Goal: Task Accomplishment & Management: Manage account settings

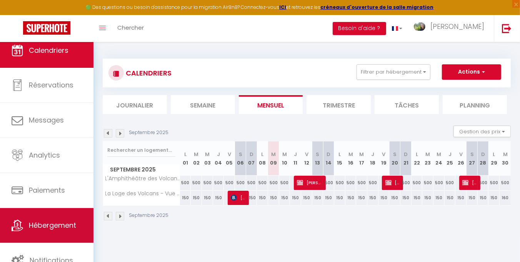
click at [43, 234] on link "Hébergement" at bounding box center [46, 225] width 93 height 35
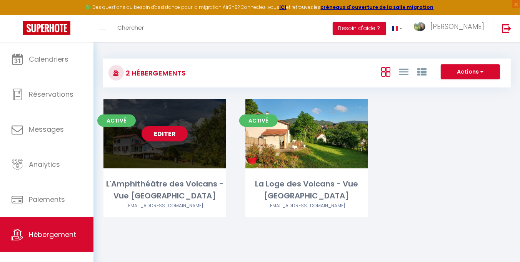
click at [172, 131] on link "Editer" at bounding box center [165, 133] width 46 height 15
select select "3"
select select "2"
select select "1"
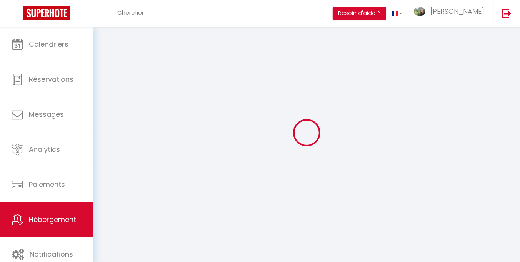
select select
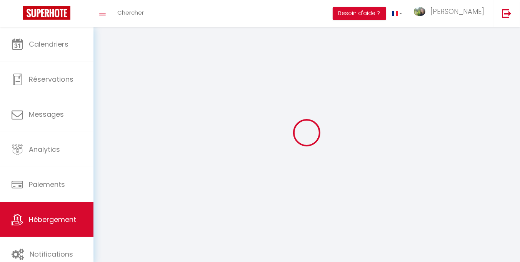
checkbox input "false"
select select
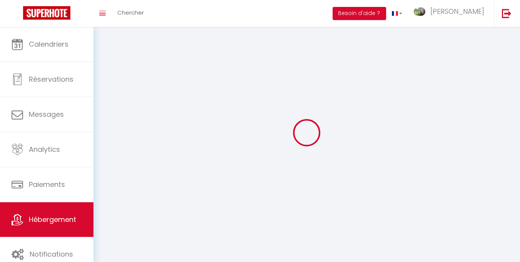
select select
select select "1"
select select
select select "28"
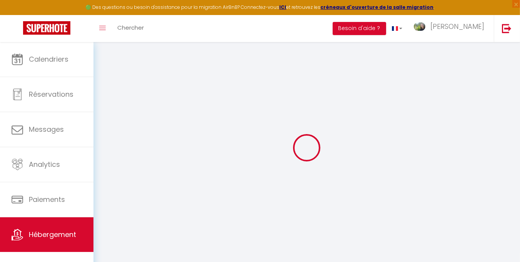
select select
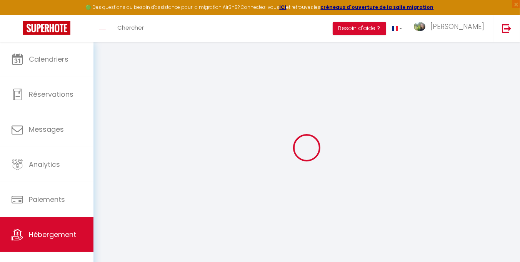
select select
checkbox input "false"
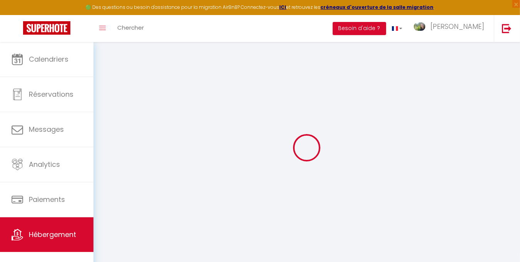
select select
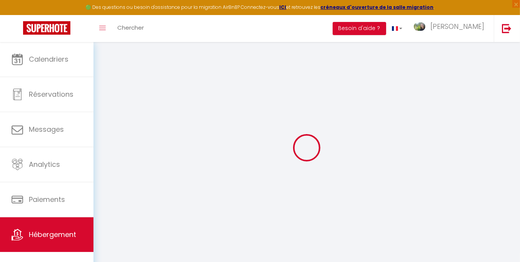
select select
checkbox input "false"
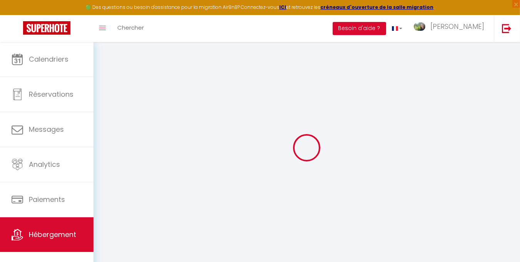
checkbox input "false"
select select
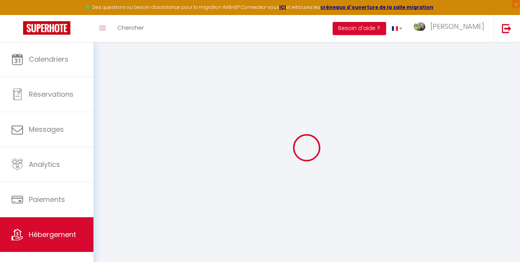
select select
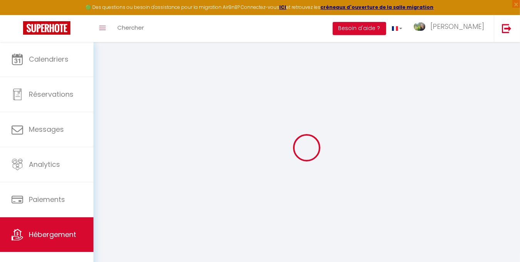
checkbox input "false"
select select
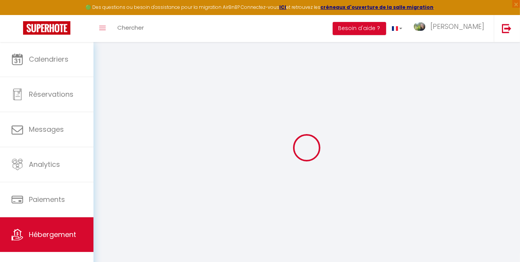
select select
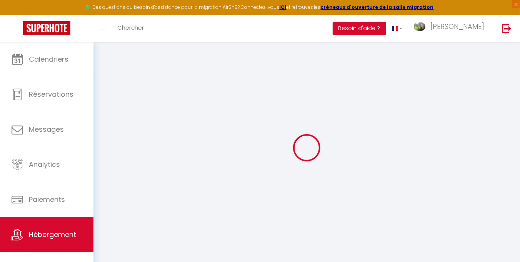
select select
checkbox input "false"
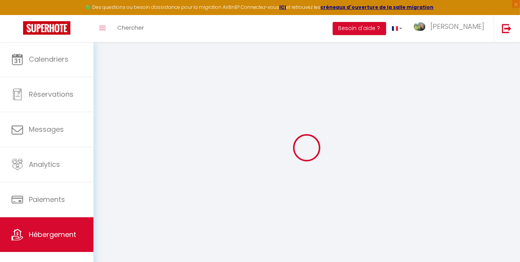
checkbox input "false"
select select
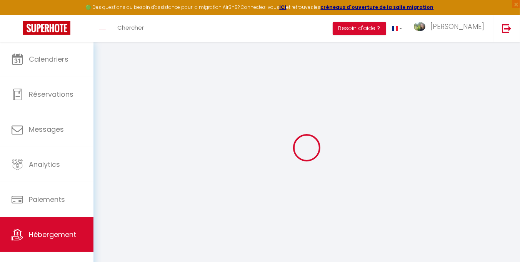
select select
checkbox input "false"
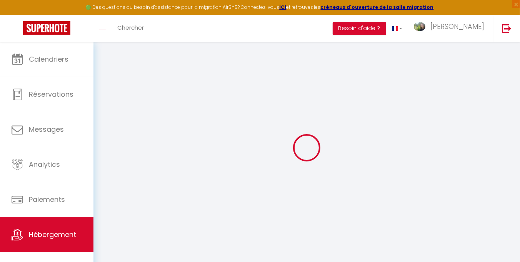
checkbox input "false"
select select
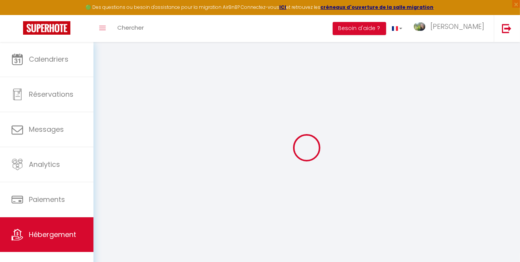
type input "L'Amphithéâtre des Volcans - Vue [GEOGRAPHIC_DATA]"
type input "[PERSON_NAME]"
type input "Neveux"
type input "Terbregse Rechter Rottekade"
type input "3055XE"
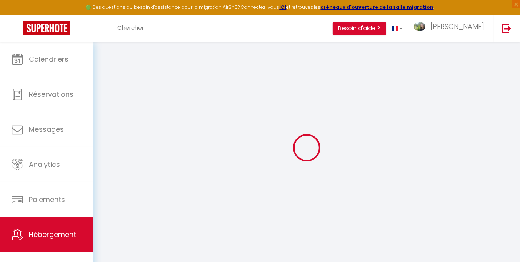
type input "[GEOGRAPHIC_DATA]"
select select "houses"
select select "14"
select select "7"
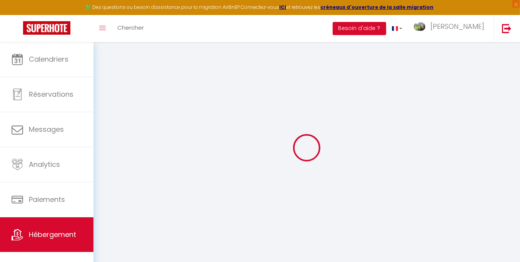
select select "3"
type input "550"
type input "250"
type input "2.00"
type input "700"
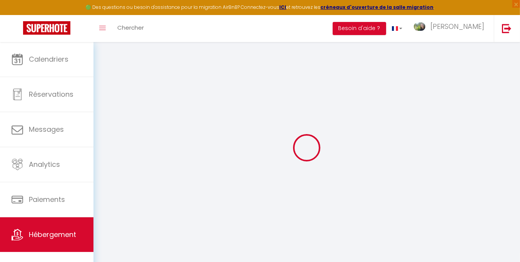
select select
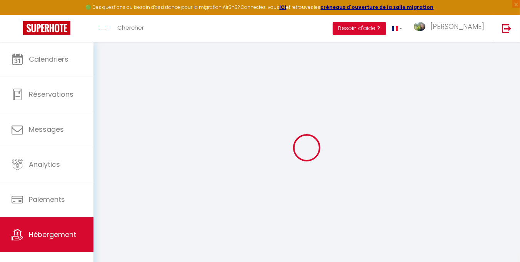
type input "[PERSON_NAME]"
type input "63122"
type input "Saint-Gènes-[GEOGRAPHIC_DATA]"
type input "[EMAIL_ADDRESS][DOMAIN_NAME]"
select select "10930"
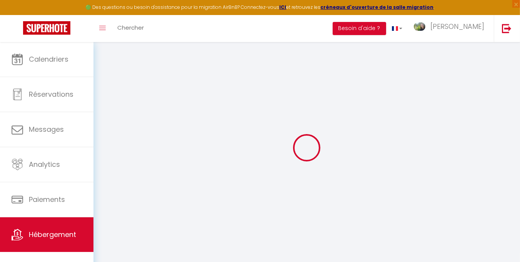
checkbox input "false"
type input "0"
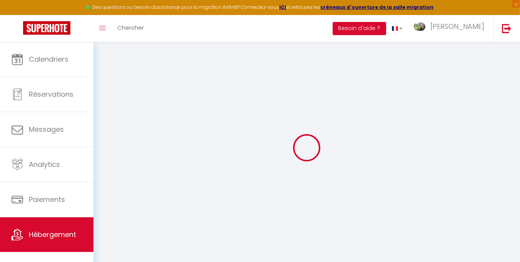
type input "0"
select select "36052"
select select "36066"
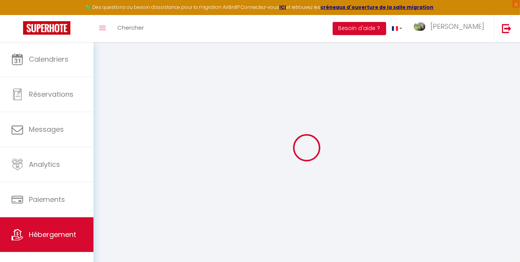
select select
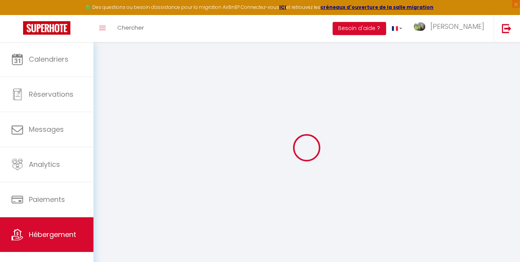
checkbox input "false"
select select
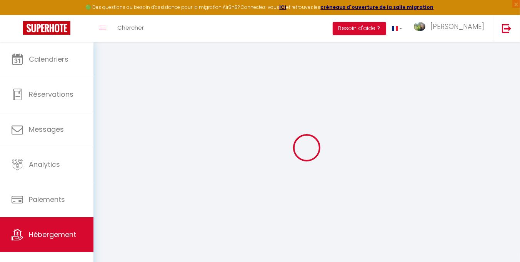
select select
checkbox input "false"
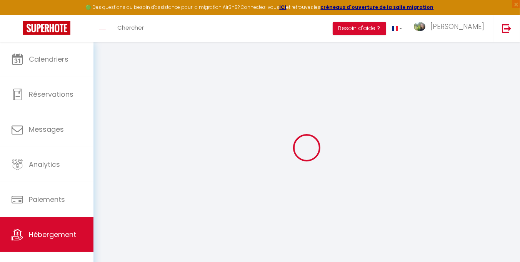
checkbox input "false"
select select
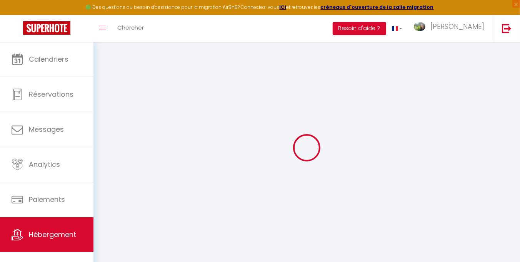
select select
checkbox input "false"
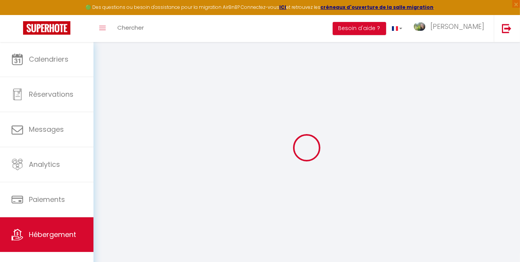
checkbox input "false"
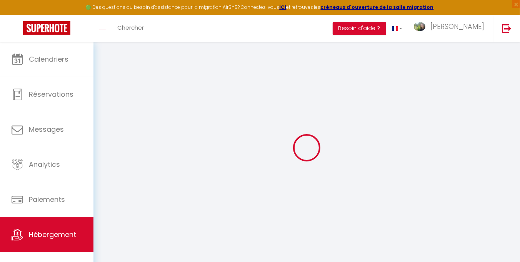
checkbox input "false"
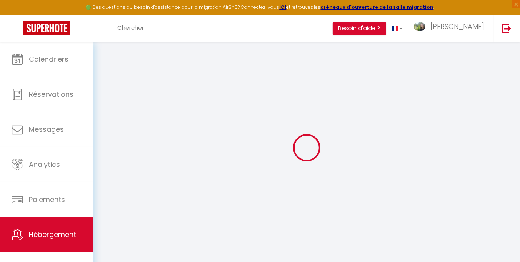
select select "17:00"
select select "22:00"
select select "10:00"
select select "30"
select select "120"
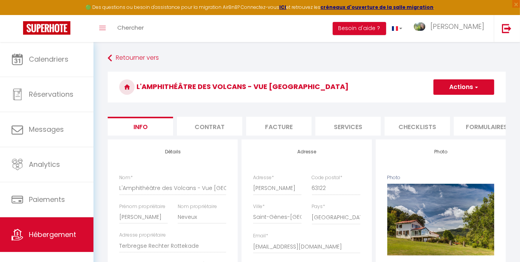
click at [209, 128] on li "Contrat" at bounding box center [209, 126] width 65 height 19
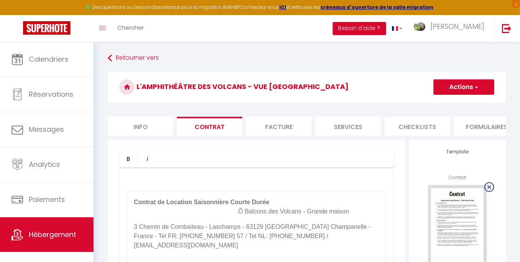
click at [332, 213] on p "Contrat de Location Saisonnière Courte Durée Ô Balcons des Volcans - Grande mai…" at bounding box center [256, 206] width 245 height 18
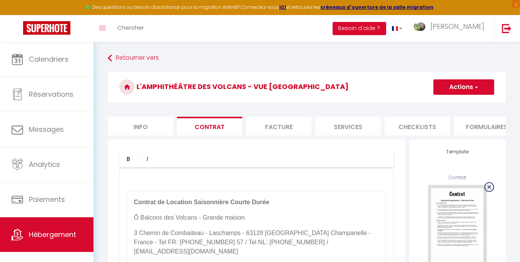
click at [239, 236] on span "3 Chemin de Combaiteau - Laschamps - 63129 [GEOGRAPHIC_DATA] Champanelle -" at bounding box center [252, 232] width 237 height 7
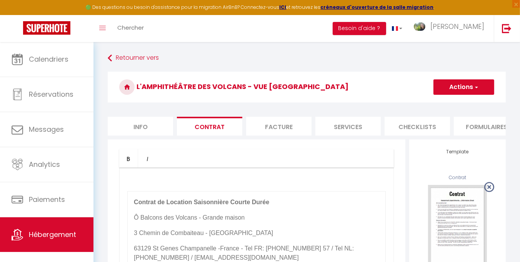
click at [213, 251] on span "63129 St Genes Champanelle -" at bounding box center [177, 248] width 86 height 7
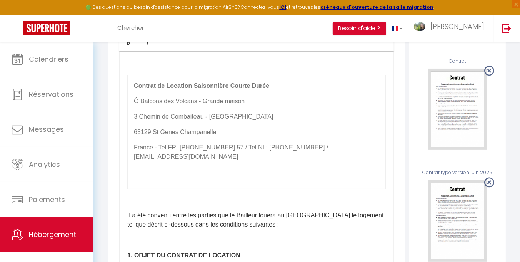
scroll to position [105, 0]
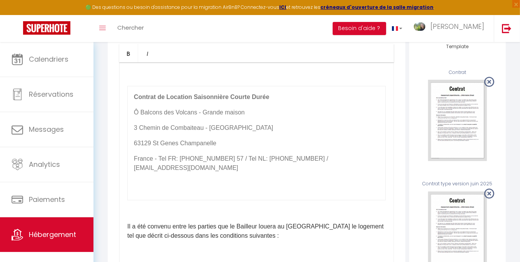
click at [152, 164] on p "France​ - Tel FR: [PHONE_NUMBER] 57 / Tel NL: [PHONE_NUMBER] / [EMAIL_ADDRESS][…" at bounding box center [256, 163] width 245 height 18
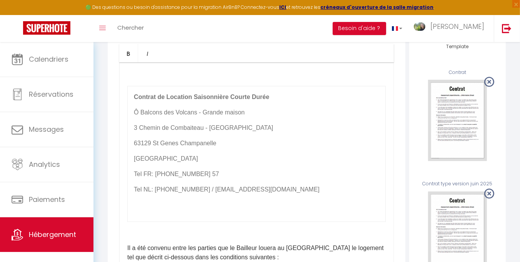
drag, startPoint x: 279, startPoint y: 196, endPoint x: 132, endPoint y: 118, distance: 166.8
click at [132, 118] on td "Contrat de Location Saisonnière Courte Durée Ô Balcons des Volcans - Grande mai…" at bounding box center [257, 153] width 258 height 135
drag, startPoint x: 185, startPoint y: 123, endPoint x: 150, endPoint y: 157, distance: 48.7
click at [150, 157] on td "Contrat de Location Saisonnière Courte Durée Ô Balcons des Volcans - Grande mai…" at bounding box center [257, 153] width 258 height 135
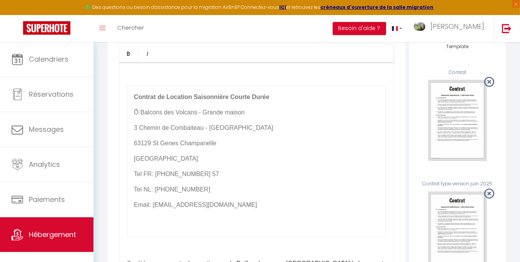
click at [135, 146] on span "63129 St Genes Champanelle" at bounding box center [175, 143] width 82 height 7
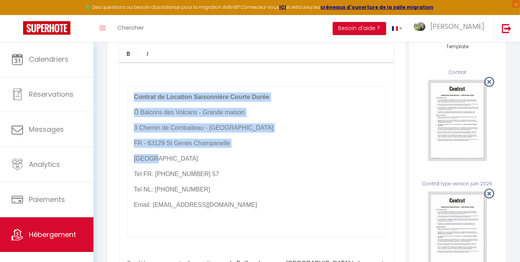
drag, startPoint x: 159, startPoint y: 164, endPoint x: 118, endPoint y: 167, distance: 41.3
click at [118, 167] on div "Bold Italic Rich text editor ​ Contrat de Location Saisonnière Courte Durée Ô B…" at bounding box center [257, 206] width 298 height 345
click at [171, 163] on p "[GEOGRAPHIC_DATA]" at bounding box center [256, 158] width 245 height 9
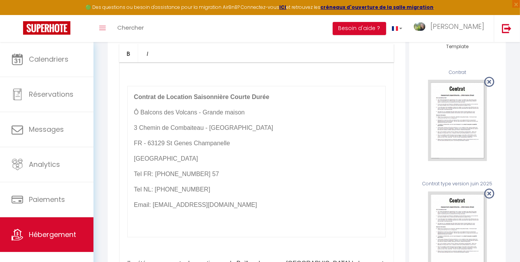
drag, startPoint x: 170, startPoint y: 166, endPoint x: 158, endPoint y: 166, distance: 11.5
click at [158, 163] on p "[GEOGRAPHIC_DATA]" at bounding box center [256, 158] width 245 height 9
click at [217, 179] on p "Tel FR: [PHONE_NUMBER] 57" at bounding box center [256, 173] width 245 height 9
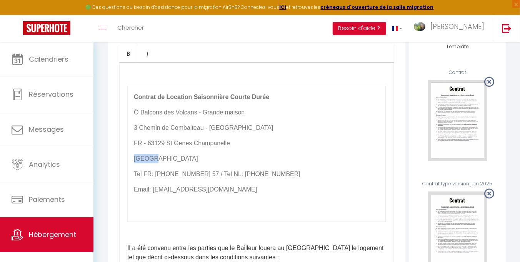
drag, startPoint x: 160, startPoint y: 167, endPoint x: 134, endPoint y: 165, distance: 26.2
click at [134, 163] on p "[GEOGRAPHIC_DATA]" at bounding box center [256, 158] width 245 height 9
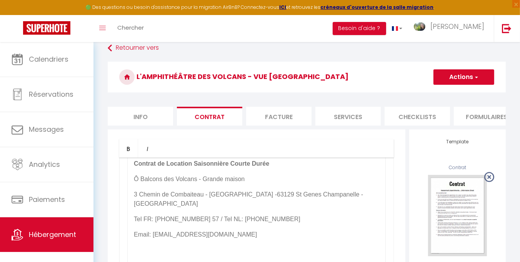
scroll to position [37, 0]
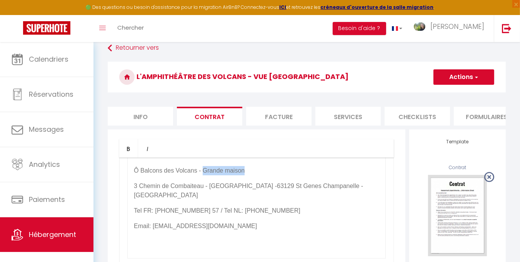
drag, startPoint x: 243, startPoint y: 177, endPoint x: 201, endPoint y: 175, distance: 42.0
click at [201, 175] on p "Ô Balcons des Volcans - Grande maison" at bounding box center [256, 170] width 245 height 9
click at [253, 175] on p "Ô Balcons des Volcans - Grande maison" at bounding box center [256, 170] width 245 height 9
click at [250, 174] on span "Ô Balcons des Volcans - Grande maison "l'amphithéâtre des Volcans"" at bounding box center [229, 170] width 190 height 7
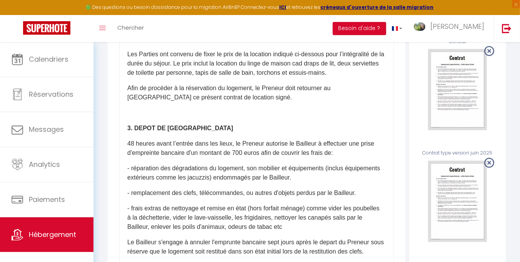
scroll to position [137, 0]
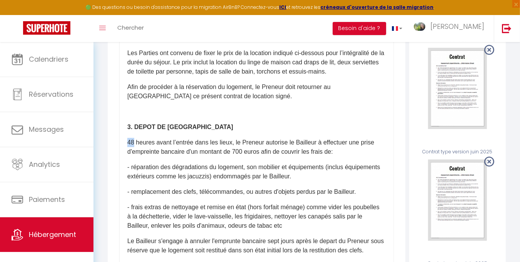
drag, startPoint x: 134, startPoint y: 147, endPoint x: 123, endPoint y: 148, distance: 10.8
click at [123, 148] on div "​ Contrat de Location Saisonnière Courte Durée Ô Balcons des Volcans - Grande m…" at bounding box center [256, 184] width 275 height 308
drag, startPoint x: 172, startPoint y: 212, endPoint x: 132, endPoint y: 213, distance: 40.4
click at [132, 213] on p "- frais extras de nettoyage et remise en état (hors forfait mé​nage) comme vide…" at bounding box center [256, 216] width 259 height 28
click at [160, 214] on p "- nettoyage et remise en état (hors forfait mé​nage) comme vider les poubelles …" at bounding box center [256, 216] width 259 height 28
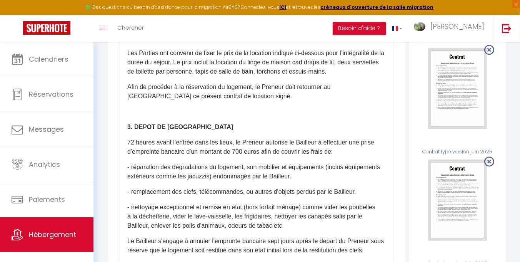
click at [345, 156] on p "72 heures avant l’entrée dans les lieux, le Preneur autorise le Bailleur à effe…" at bounding box center [256, 147] width 259 height 18
drag, startPoint x: 197, startPoint y: 221, endPoint x: 162, endPoint y: 221, distance: 35.4
click at [162, 221] on p "- nettoyage exceptionnel et remise en état (hors forfait mé​nage) comme vider l…" at bounding box center [256, 216] width 259 height 28
click at [255, 230] on p "- nettoyage exceptionnel et remise en état (hors forfait mé​nage) comme vider l…" at bounding box center [256, 216] width 259 height 28
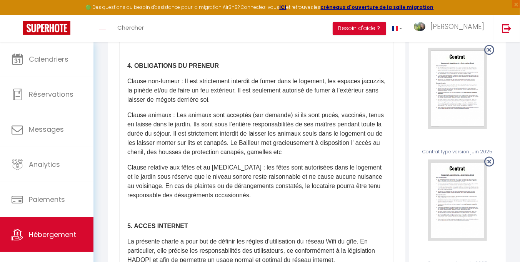
scroll to position [546, 0]
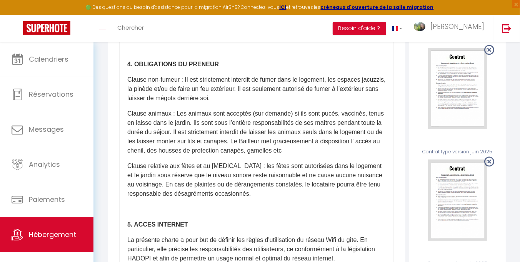
click at [306, 103] on p "Clause non-fumeur : Il est strictement interdit de fumer dans le logement, les …" at bounding box center [256, 89] width 259 height 28
click at [299, 103] on p "Clause non-fumeur : Il est strictement interdit de fumer dans le logement, les …" at bounding box center [256, 89] width 259 height 28
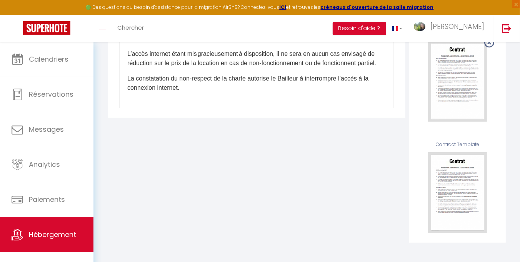
scroll to position [368, 0]
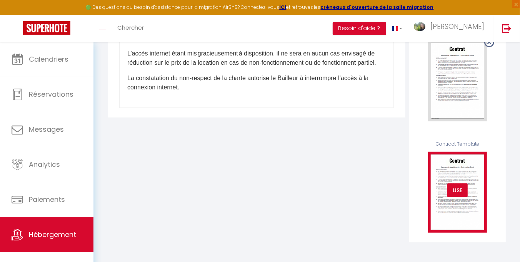
drag, startPoint x: 469, startPoint y: 194, endPoint x: 464, endPoint y: 194, distance: 5.0
click at [464, 194] on div "USE" at bounding box center [457, 190] width 73 height 14
drag, startPoint x: 460, startPoint y: 193, endPoint x: 469, endPoint y: 168, distance: 26.3
click at [469, 168] on div "USE" at bounding box center [457, 190] width 73 height 85
click at [469, 168] on img at bounding box center [457, 192] width 59 height 81
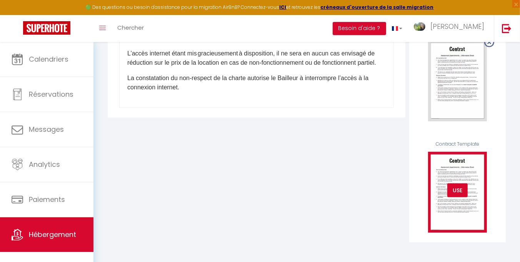
click at [469, 168] on img at bounding box center [457, 192] width 59 height 81
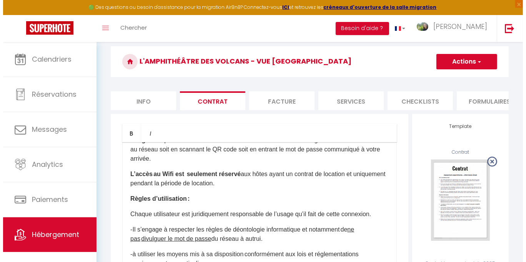
scroll to position [23, 0]
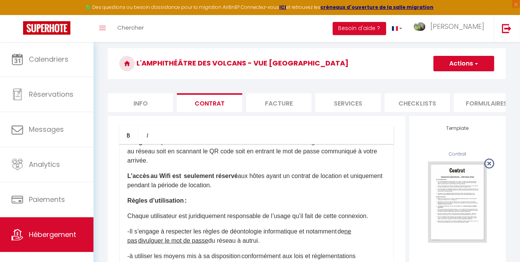
click at [472, 61] on button "Actions" at bounding box center [464, 63] width 61 height 15
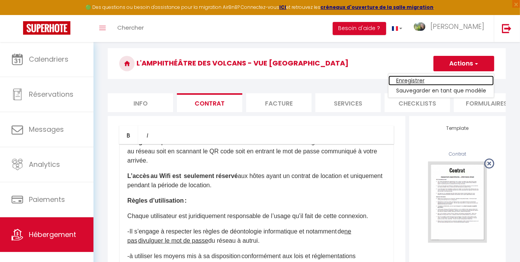
click at [417, 81] on link "Enregistrer" at bounding box center [441, 80] width 105 height 10
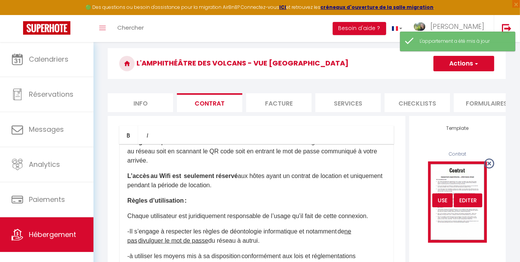
click at [466, 194] on img at bounding box center [457, 201] width 59 height 81
click at [467, 205] on div "Editer" at bounding box center [468, 200] width 28 height 14
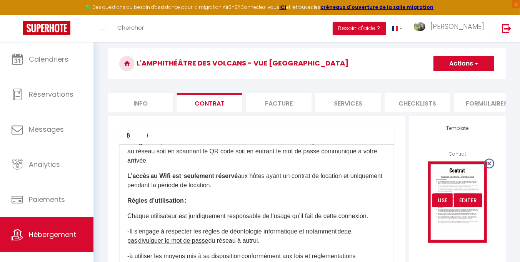
click at [467, 205] on div "Editer" at bounding box center [468, 200] width 28 height 14
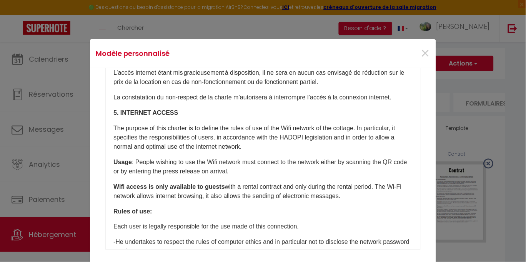
scroll to position [1205, 0]
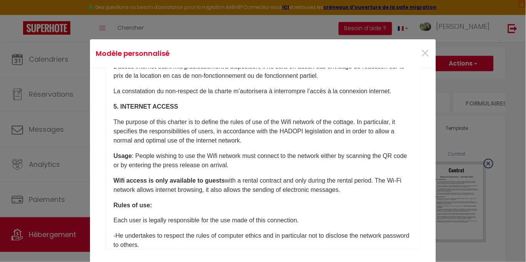
click at [407, 45] on div at bounding box center [260, 45] width 304 height 0
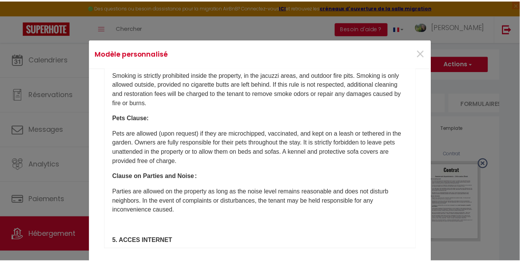
scroll to position [712, 0]
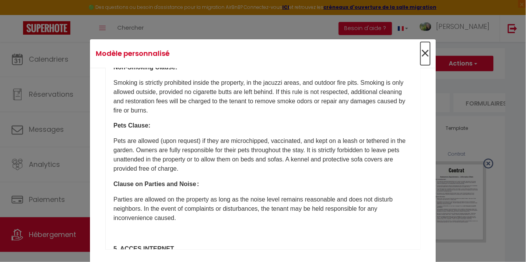
click at [425, 53] on span "×" at bounding box center [426, 53] width 10 height 23
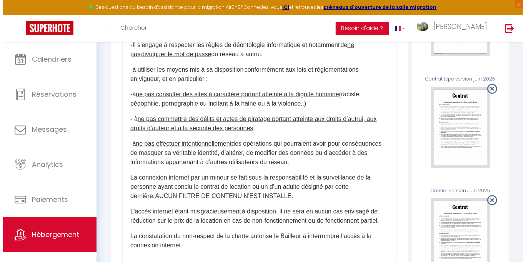
scroll to position [212, 0]
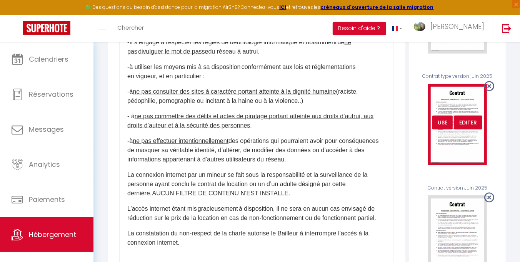
click at [473, 126] on div "Editer" at bounding box center [468, 122] width 28 height 14
type input "Contrat type version juin 2025"
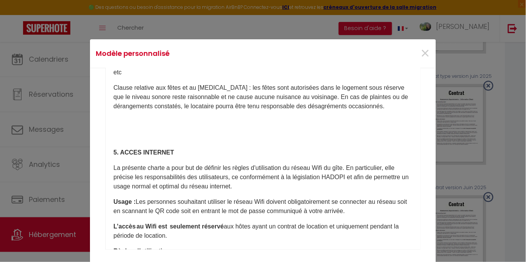
scroll to position [536, 0]
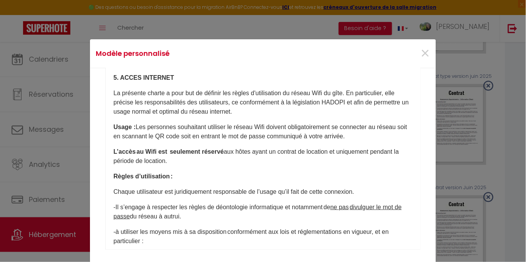
drag, startPoint x: 406, startPoint y: 241, endPoint x: 405, endPoint y: 153, distance: 88.1
click at [405, 153] on body "🟢 Des questions ou besoin d'assistance pour la migration AirBnB? Connectez-vous…" at bounding box center [263, 123] width 526 height 587
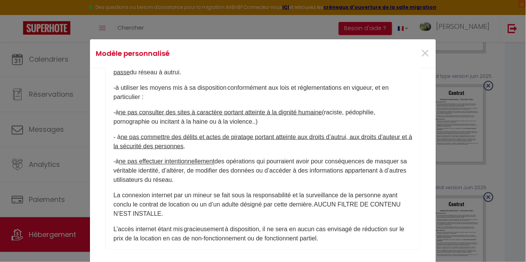
scroll to position [722, 0]
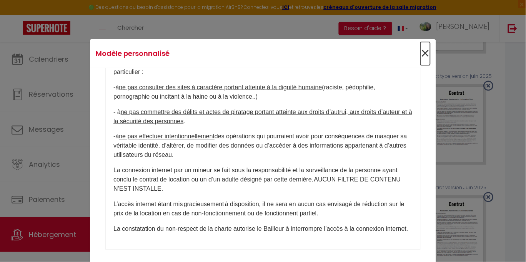
click at [421, 55] on span "×" at bounding box center [426, 53] width 10 height 23
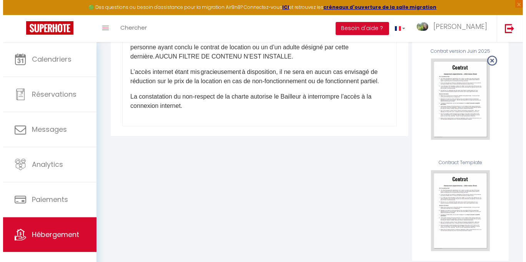
scroll to position [374, 0]
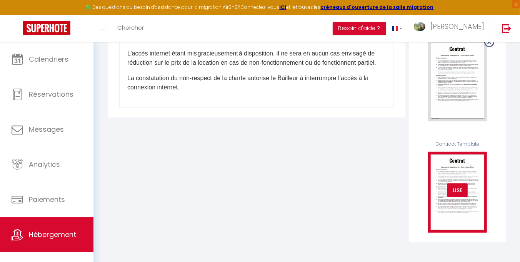
click at [457, 186] on div "USE" at bounding box center [457, 190] width 20 height 14
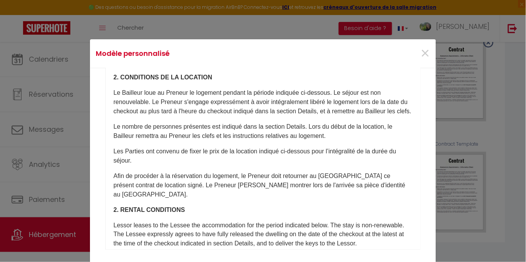
scroll to position [0, 0]
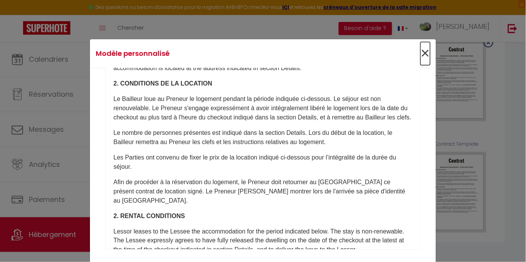
click at [424, 51] on span "×" at bounding box center [426, 53] width 10 height 23
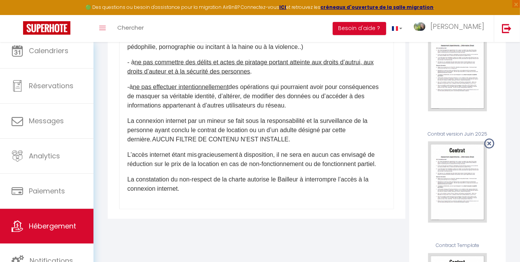
scroll to position [294, 0]
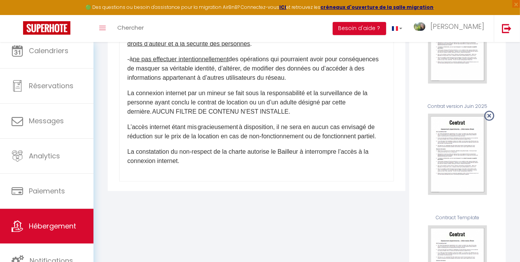
drag, startPoint x: 388, startPoint y: 178, endPoint x: 380, endPoint y: -35, distance: 213.3
